Goal: Communication & Community: Answer question/provide support

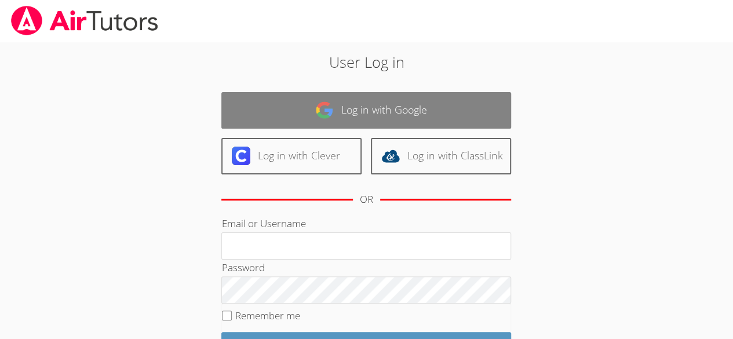
click at [336, 111] on link "Log in with Google" at bounding box center [366, 110] width 290 height 37
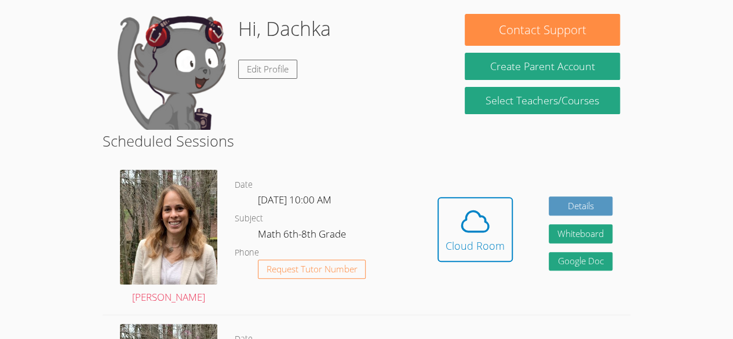
scroll to position [135, 0]
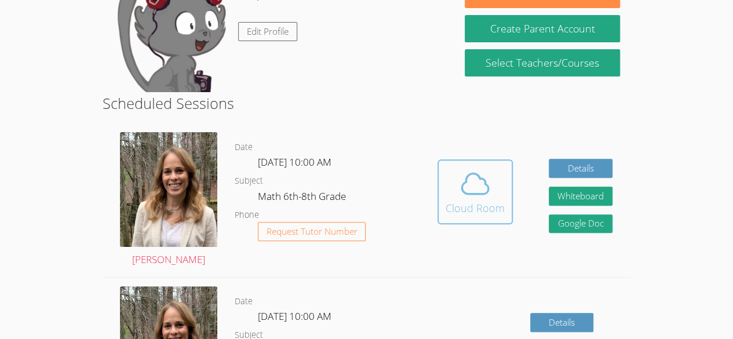
click at [458, 203] on div "Cloud Room" at bounding box center [475, 208] width 59 height 16
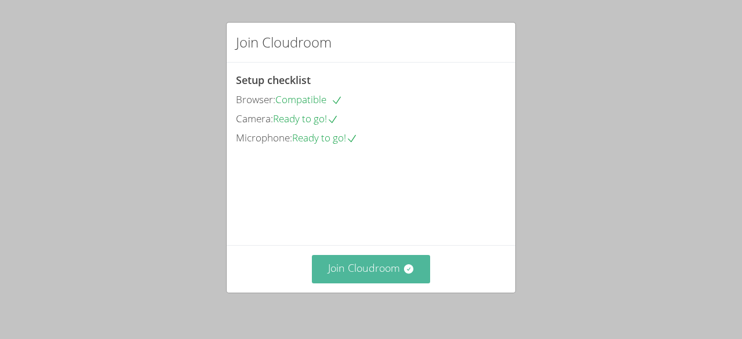
click at [376, 278] on button "Join Cloudroom" at bounding box center [371, 269] width 119 height 28
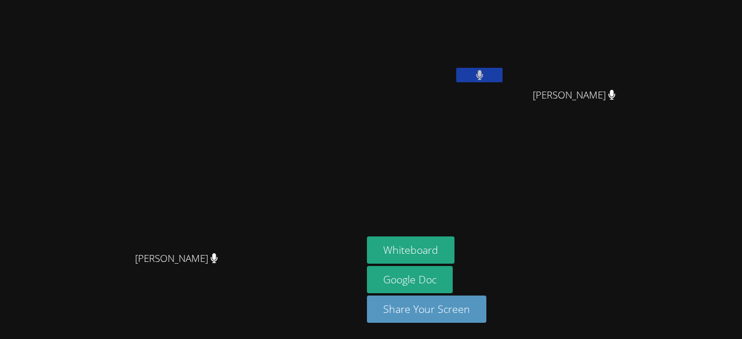
click at [96, 148] on video at bounding box center [181, 146] width 174 height 199
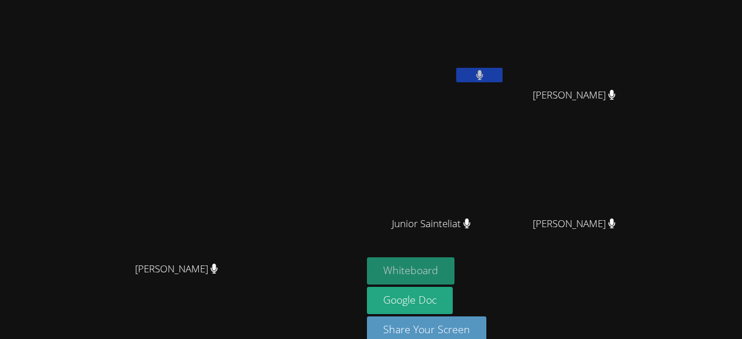
click at [454, 270] on button "Whiteboard" at bounding box center [411, 270] width 88 height 27
click at [454, 269] on button "Whiteboard" at bounding box center [411, 270] width 88 height 27
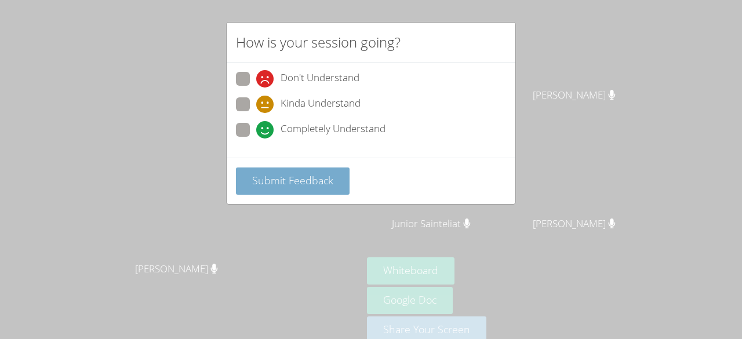
click at [308, 167] on button "Submit Feedback" at bounding box center [293, 180] width 114 height 27
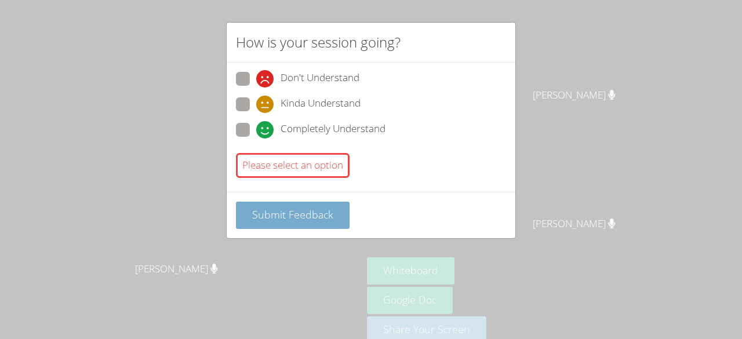
click at [307, 203] on button "Submit Feedback" at bounding box center [293, 215] width 114 height 27
click at [352, 131] on span "Completely Understand" at bounding box center [333, 129] width 105 height 17
click at [266, 131] on input "Completely Understand" at bounding box center [261, 128] width 10 height 10
radio input "true"
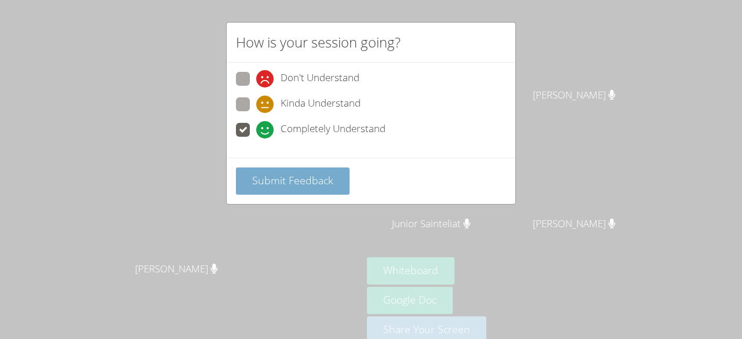
click at [309, 180] on span "Submit Feedback" at bounding box center [292, 180] width 81 height 14
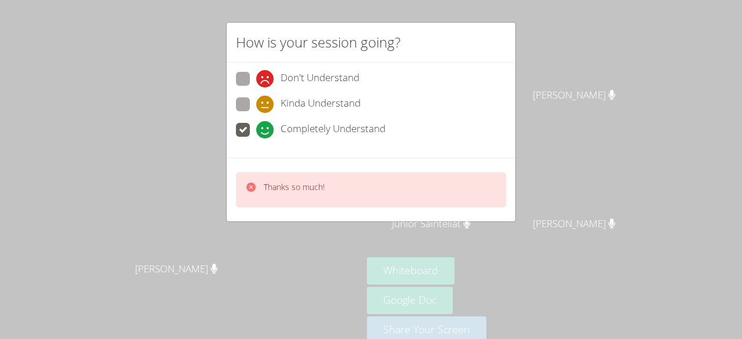
click at [334, 189] on div "Thanks so much!" at bounding box center [371, 189] width 270 height 35
click at [234, 185] on div "Thanks so much!" at bounding box center [371, 190] width 289 height 64
click at [248, 191] on icon at bounding box center [251, 187] width 12 height 12
click at [270, 190] on p "Thanks so much!" at bounding box center [294, 187] width 61 height 12
click at [247, 256] on div "How is your session going? Don't Understand Kinda Understand Completely Underst…" at bounding box center [371, 169] width 742 height 339
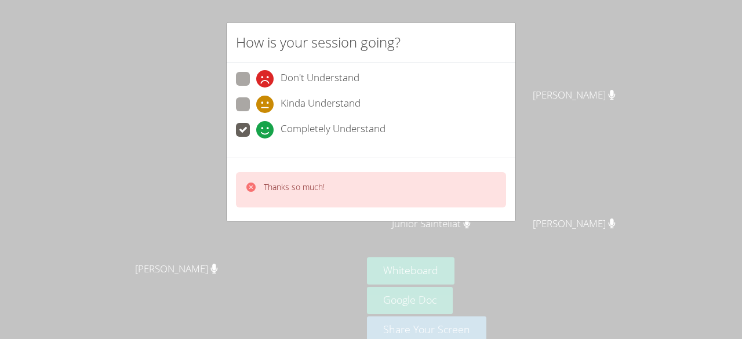
click at [307, 77] on span "Don't Understand" at bounding box center [320, 78] width 79 height 17
click at [266, 77] on input "Don't Understand" at bounding box center [261, 77] width 10 height 10
radio input "true"
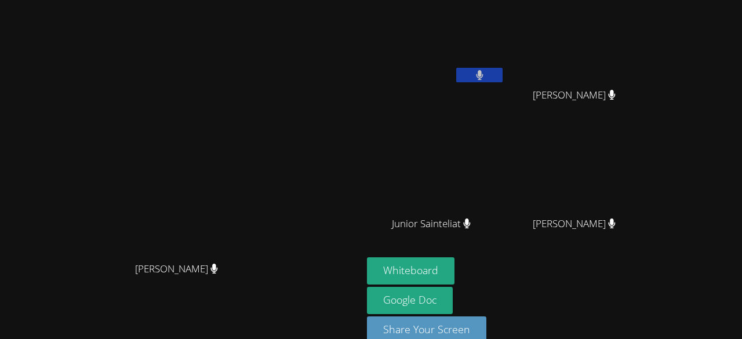
click at [268, 256] on video at bounding box center [181, 156] width 174 height 199
